Goal: Information Seeking & Learning: Compare options

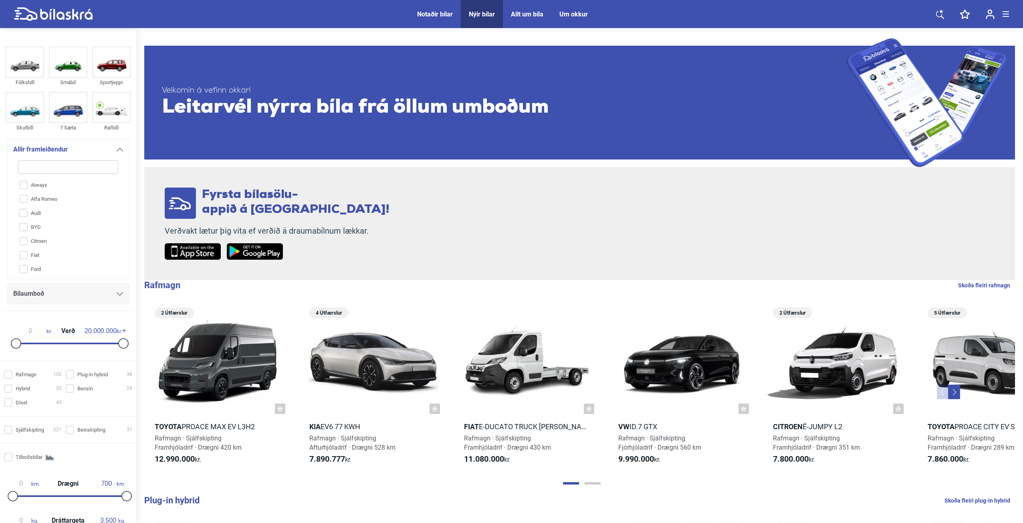
type input "M"
checkbox input "false"
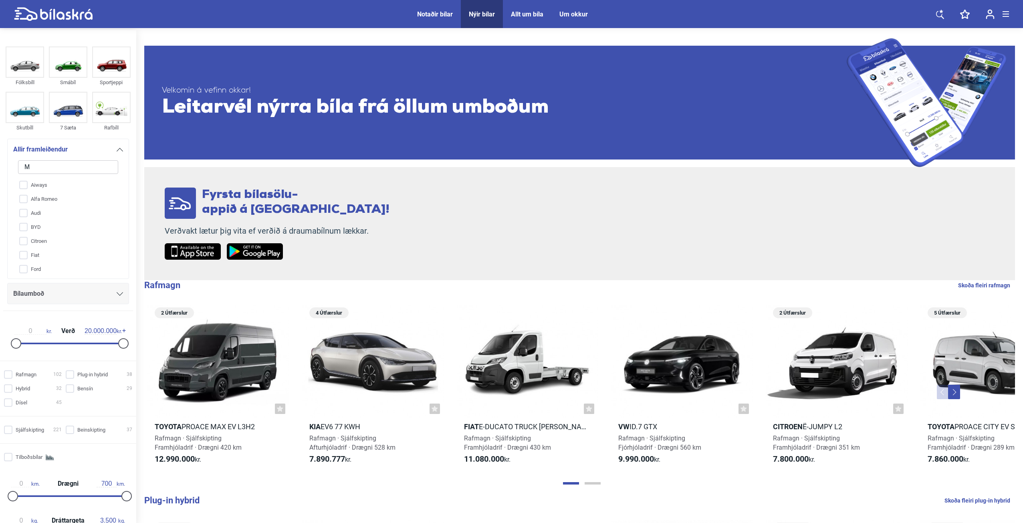
checkbox input "false"
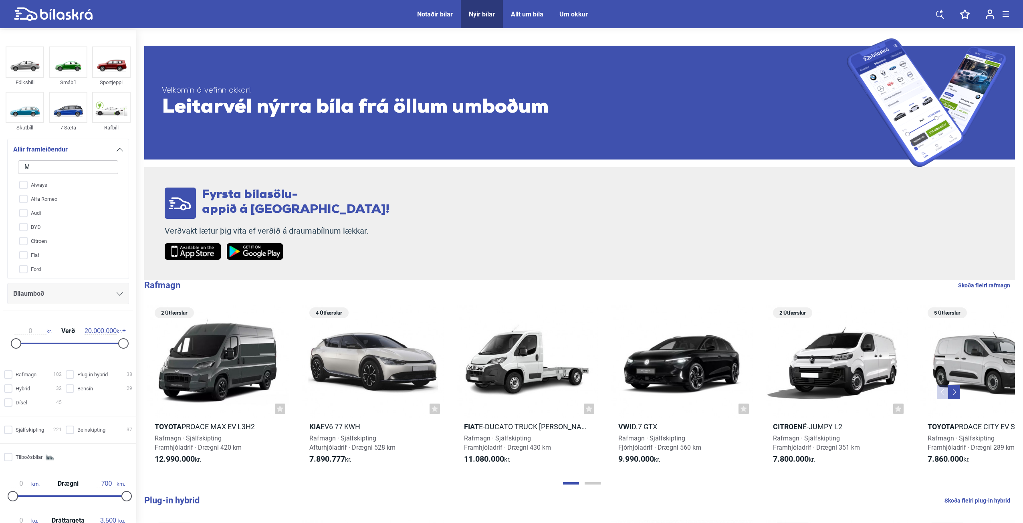
type input "MA"
checkbox input "false"
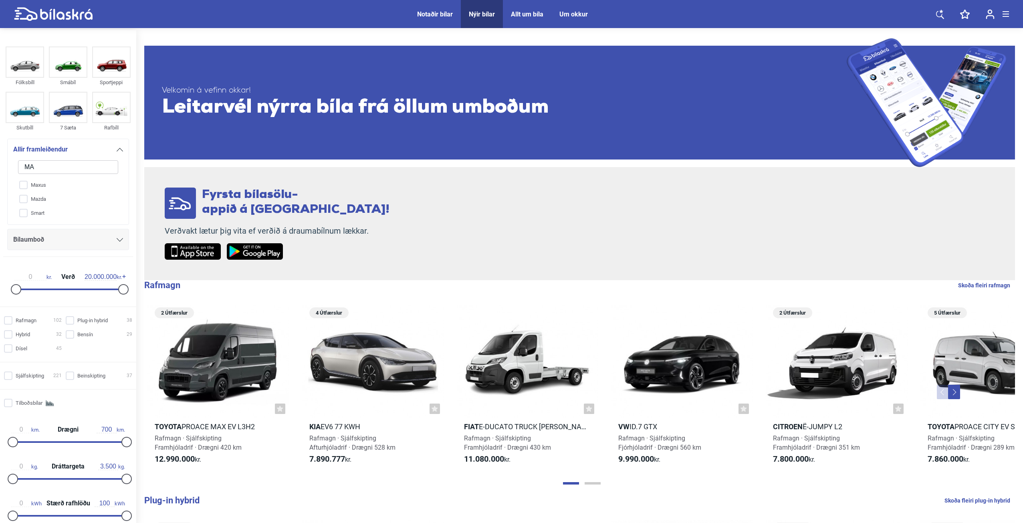
type input "MAZ"
checkbox input "false"
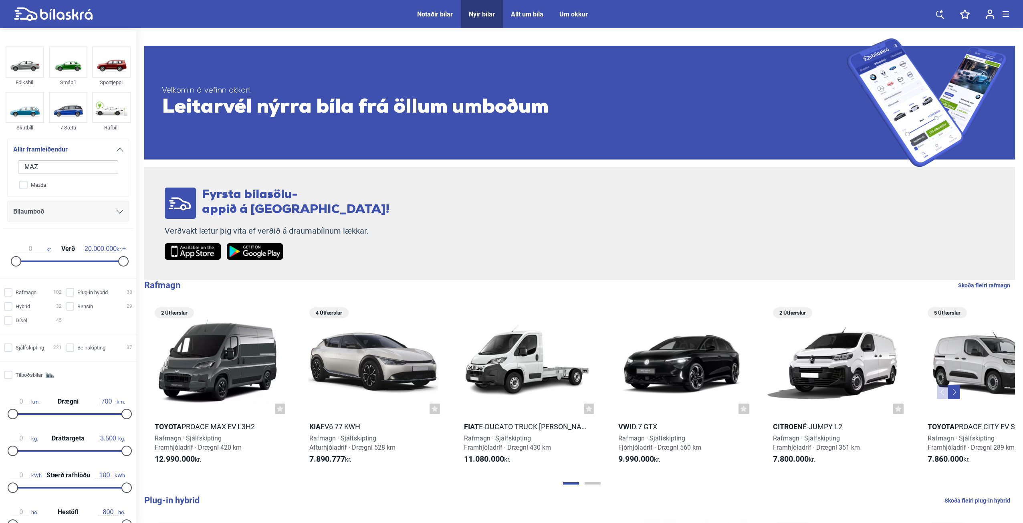
type input "MAZ"
click at [28, 183] on input "Mazda" at bounding box center [62, 185] width 101 height 14
checkbox input "true"
checkbox input "false"
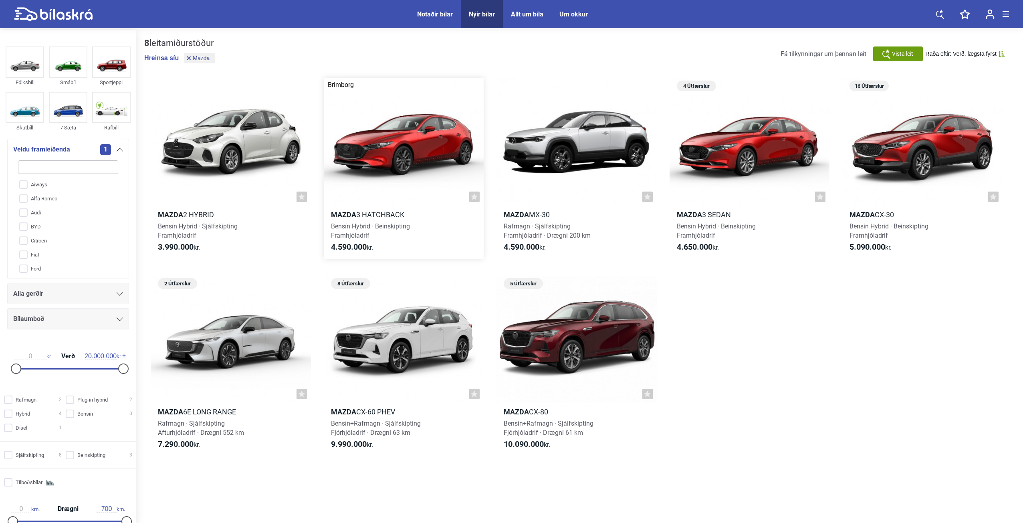
click at [383, 152] on div at bounding box center [404, 142] width 160 height 128
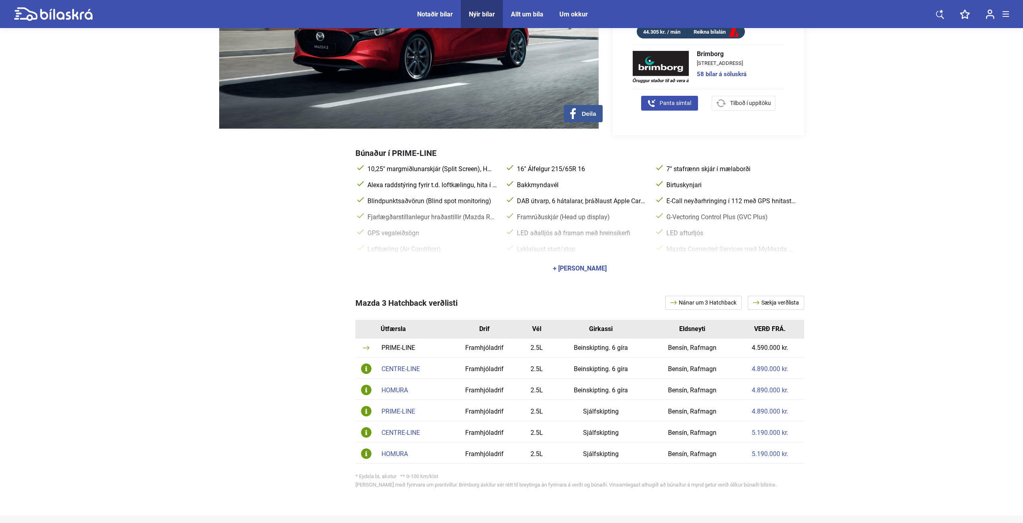
scroll to position [200, 0]
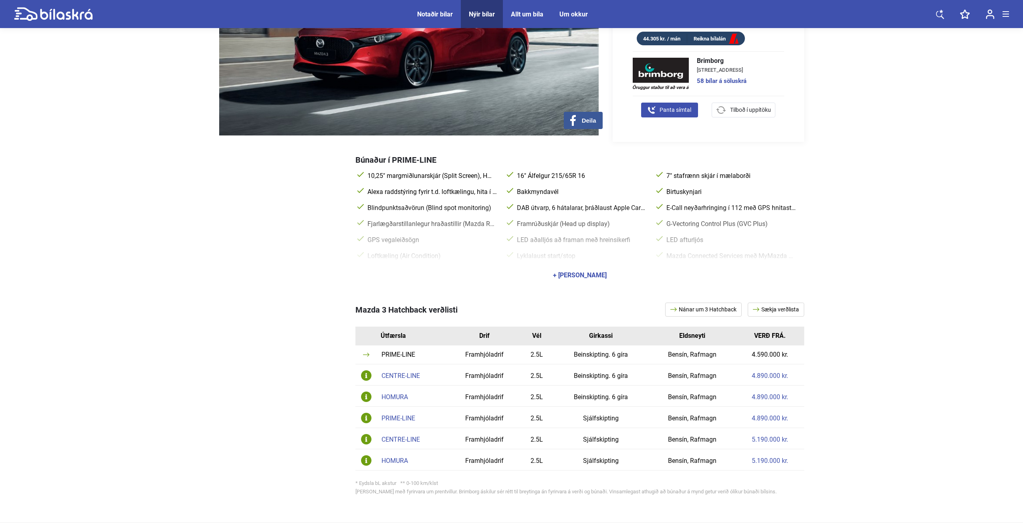
click at [584, 272] on div "+ [PERSON_NAME]" at bounding box center [580, 275] width 54 height 6
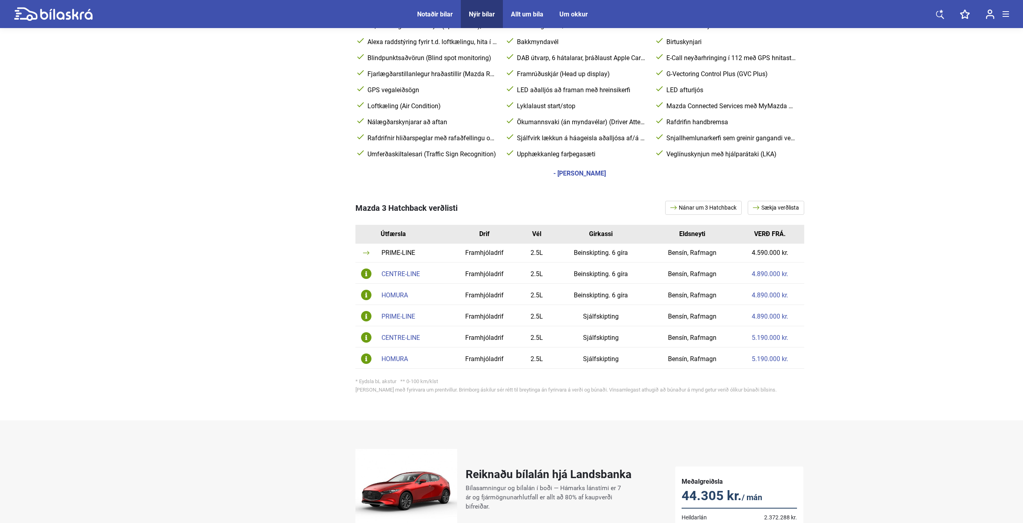
scroll to position [361, 0]
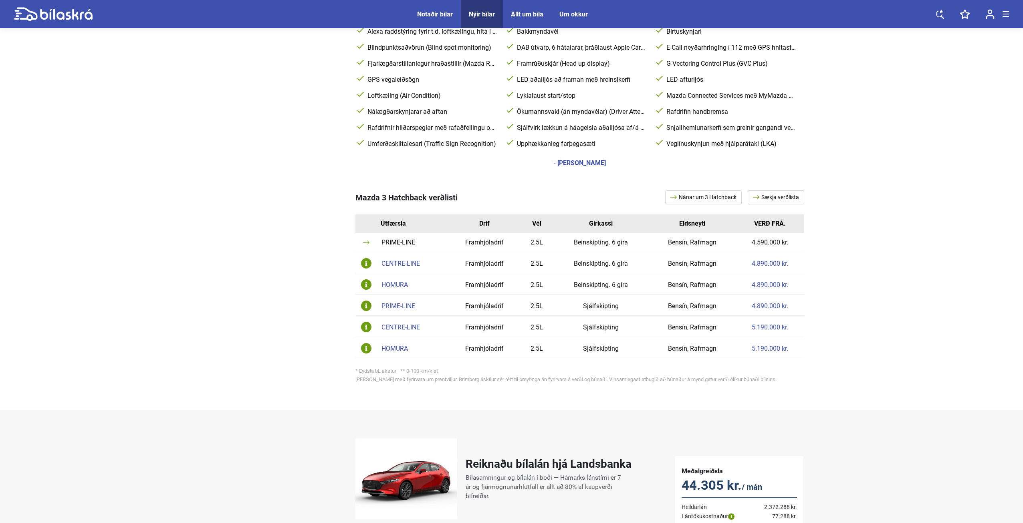
click at [404, 324] on div "CENTRE-LINE" at bounding box center [414, 327] width 64 height 6
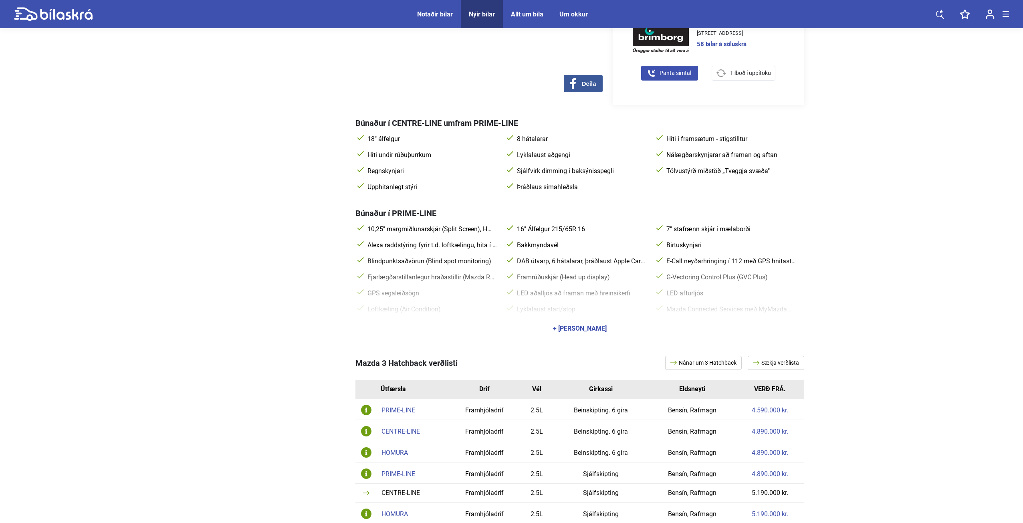
scroll to position [240, 0]
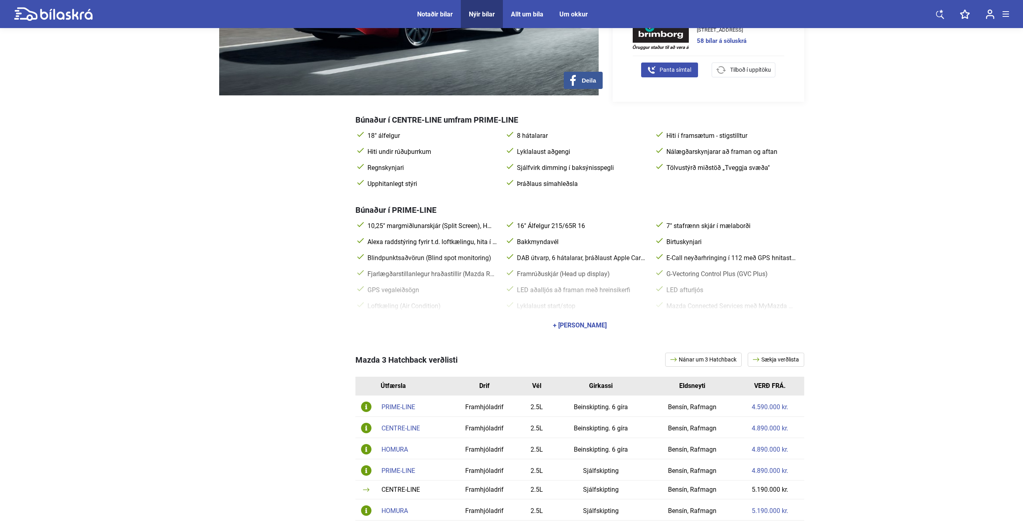
click at [582, 322] on div "+ [PERSON_NAME]" at bounding box center [580, 325] width 54 height 6
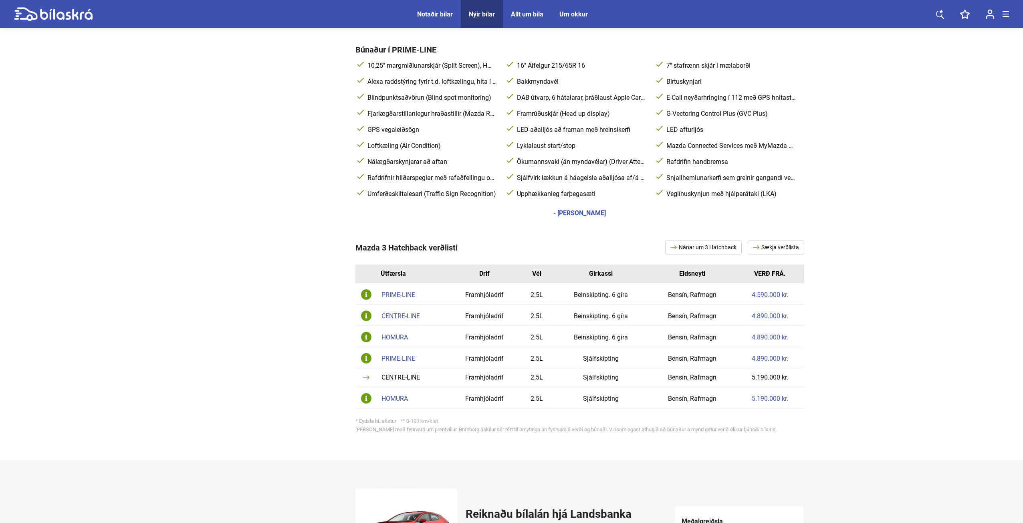
click at [401, 396] on div "HOMURA" at bounding box center [414, 399] width 64 height 6
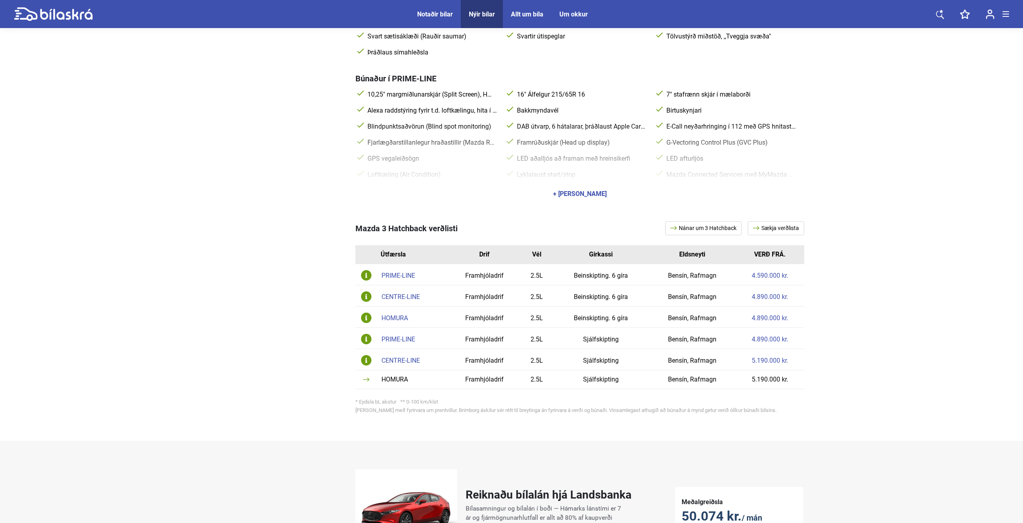
scroll to position [393, 0]
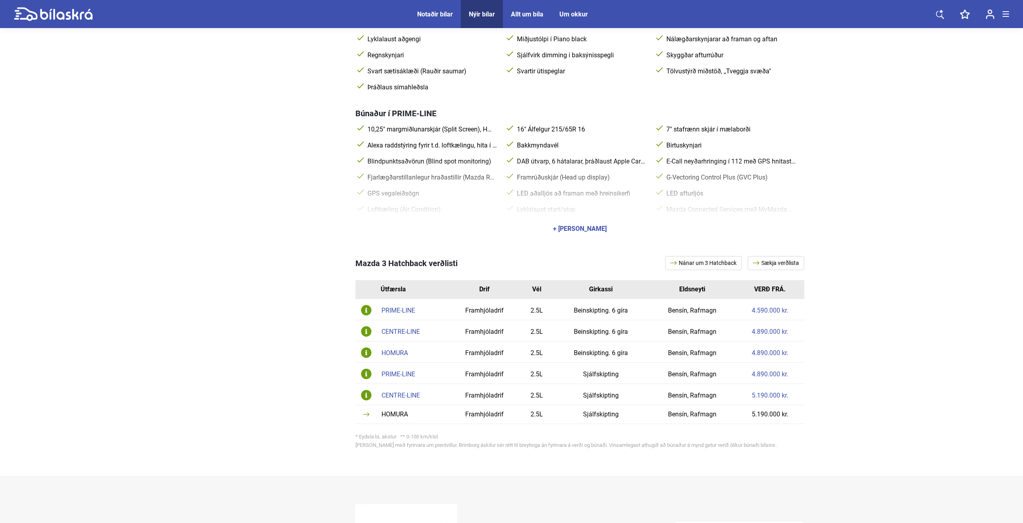
click at [387, 392] on div "CENTRE-LINE" at bounding box center [414, 395] width 64 height 6
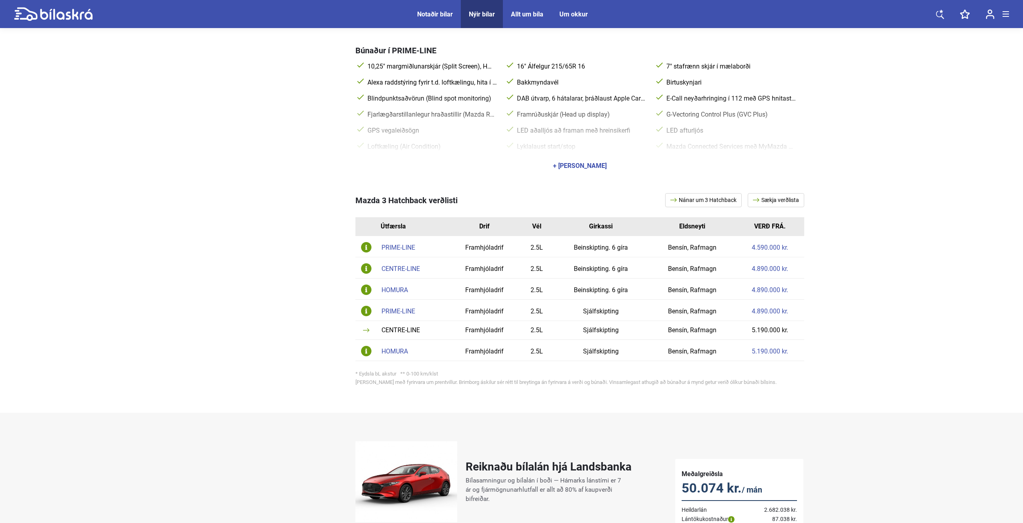
scroll to position [401, 0]
